Goal: Register for event/course

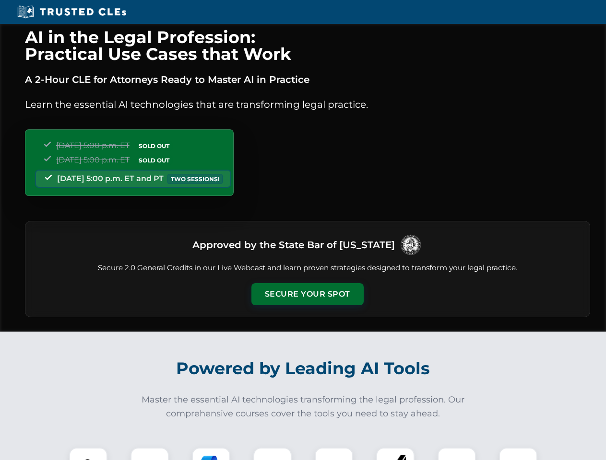
click at [307, 294] on button "Secure Your Spot" at bounding box center [307, 294] width 112 height 22
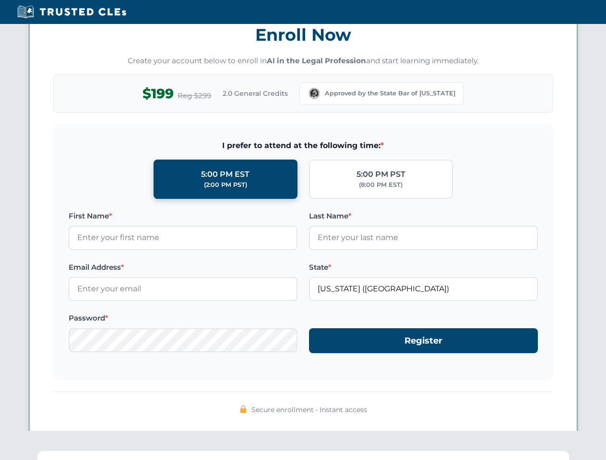
click at [88, 454] on div "AI in the Legal Profession: Practical Use Cases that Work A 2-Hour CLE for Atto…" at bounding box center [303, 314] width 606 height 2243
